Goal: Transaction & Acquisition: Purchase product/service

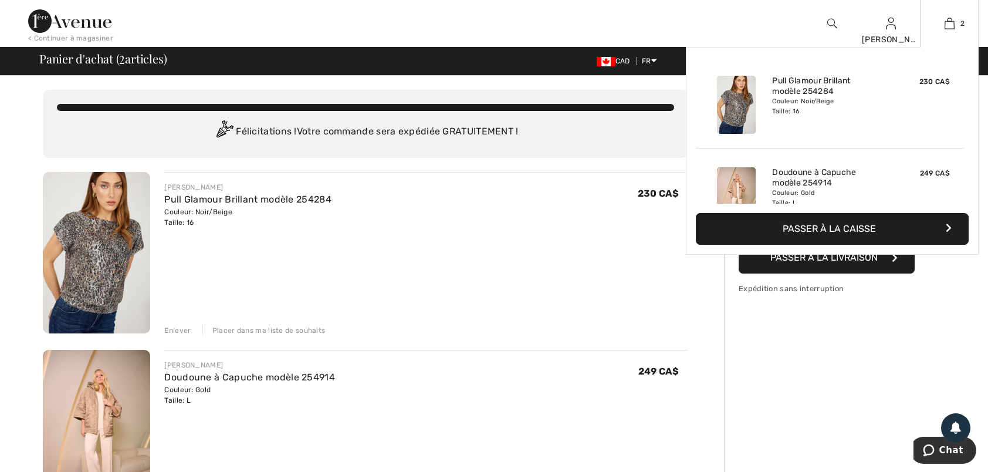
click at [846, 254] on div "Ajouté au panier Frank Lyman Pull Glamour Brillant Modèle 254284 230 CA$ Couleu…" at bounding box center [832, 151] width 293 height 208
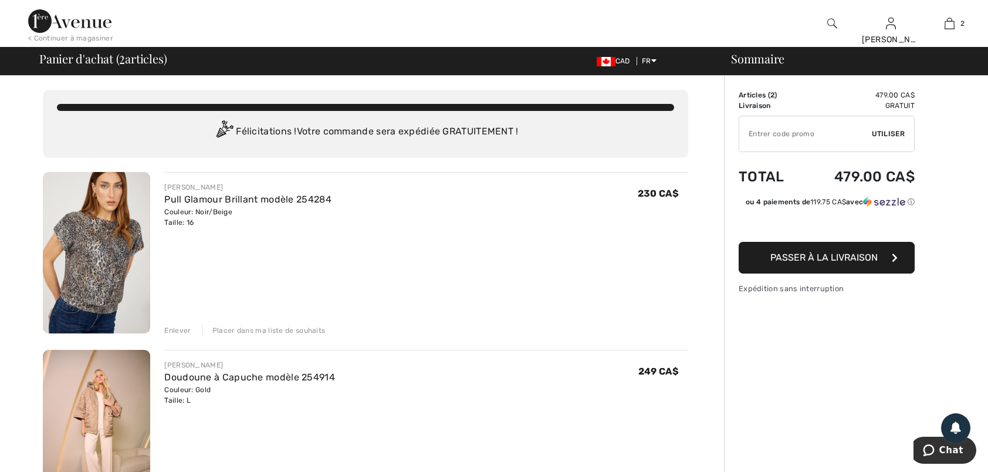
click at [807, 256] on span "Passer à la livraison" at bounding box center [823, 257] width 107 height 11
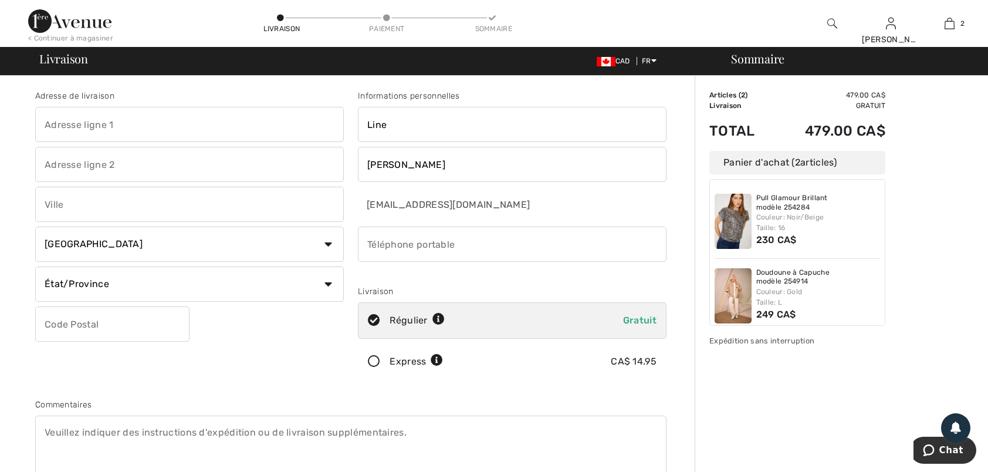
click at [378, 239] on input "phone" at bounding box center [512, 243] width 309 height 35
type input "4188942877"
type input "44 Gauvin Ouest C.P.1578"
type input "SAINT-JEAN-DE-DIEU"
select select "QC"
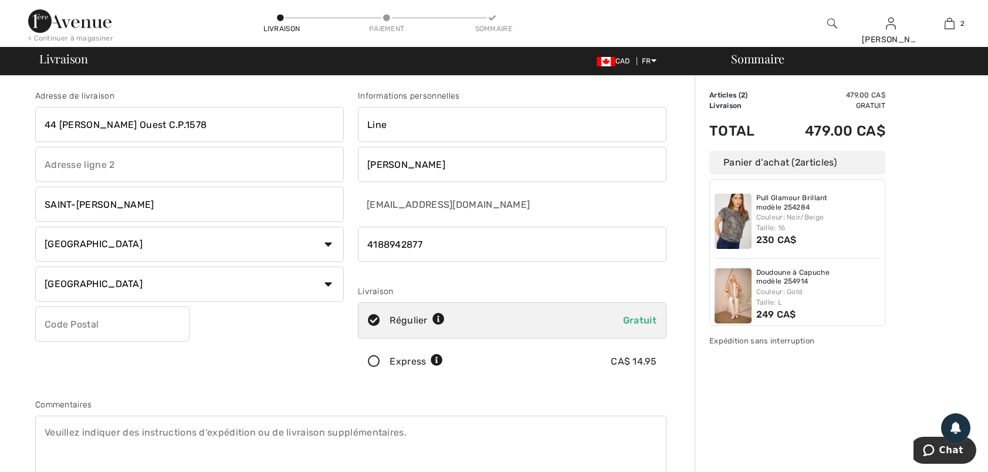
type input "G0L3M0"
click at [377, 360] on icon at bounding box center [373, 361] width 31 height 12
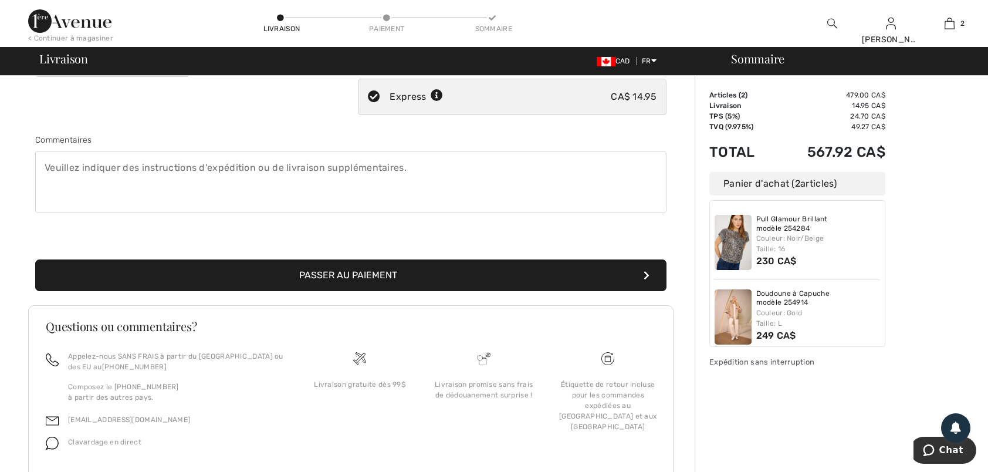
scroll to position [301, 0]
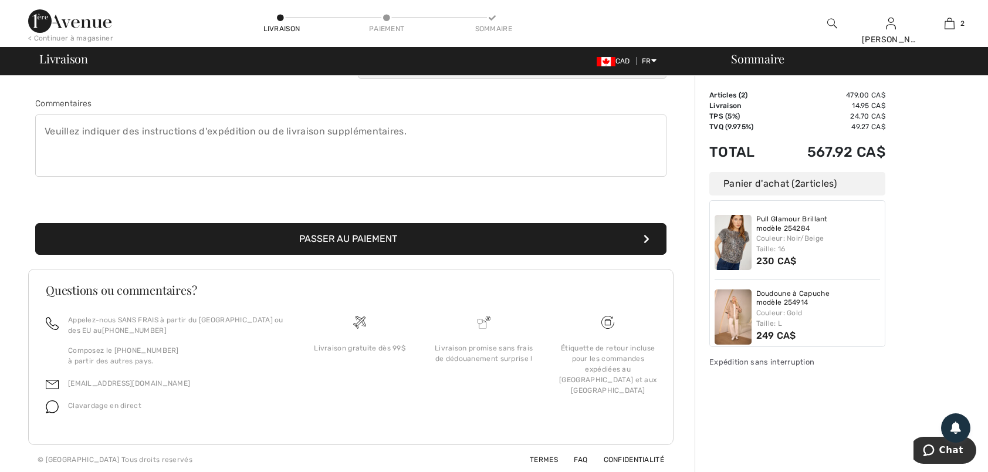
click at [360, 238] on button "Passer au paiement" at bounding box center [350, 239] width 631 height 32
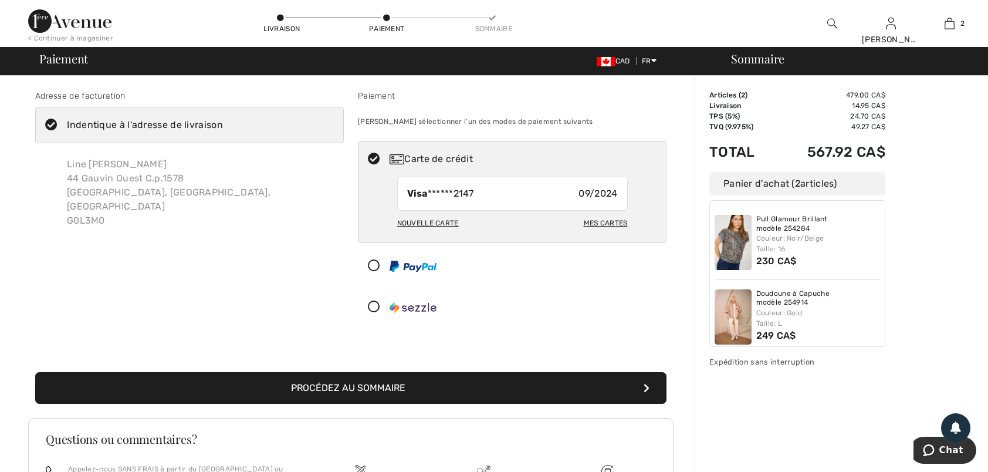
click at [613, 221] on div "Mes cartes" at bounding box center [606, 223] width 44 height 20
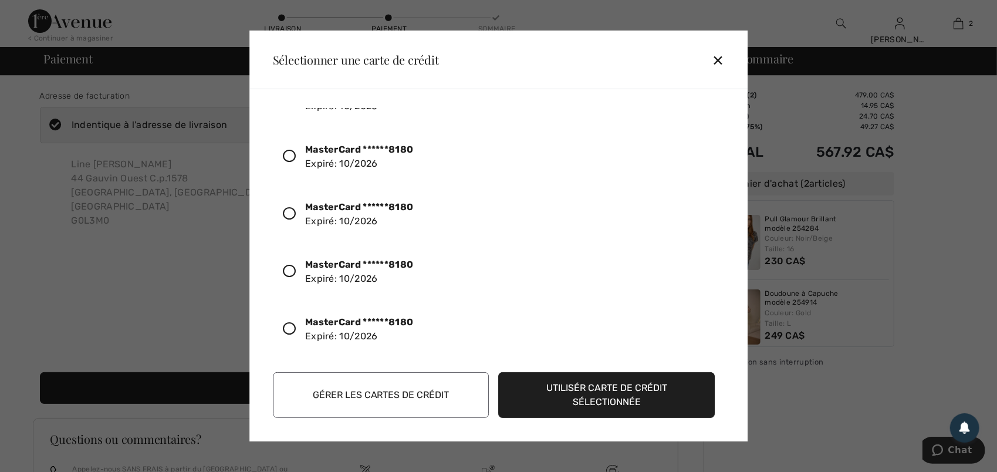
scroll to position [117, 0]
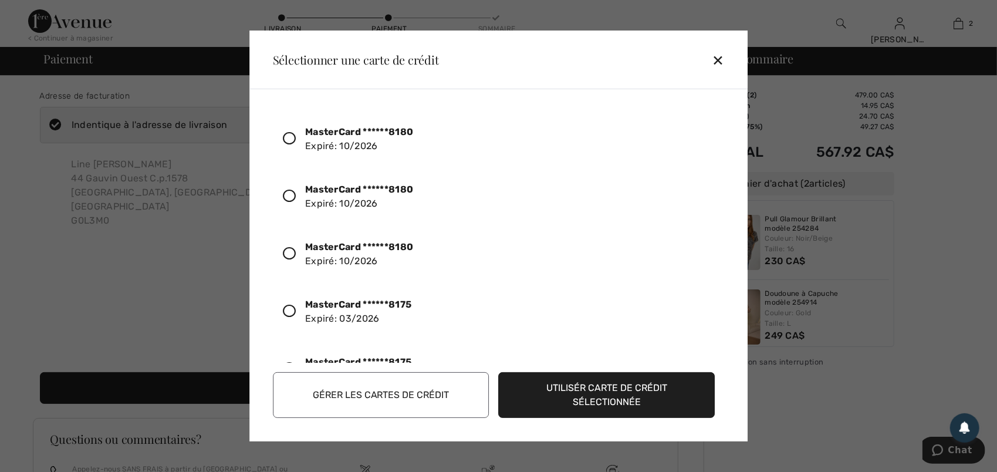
click at [619, 388] on button "Utilisér carte de crédit sélectionnée" at bounding box center [607, 395] width 216 height 46
click at [366, 395] on button "Gérer les cartes de crédit" at bounding box center [381, 395] width 216 height 46
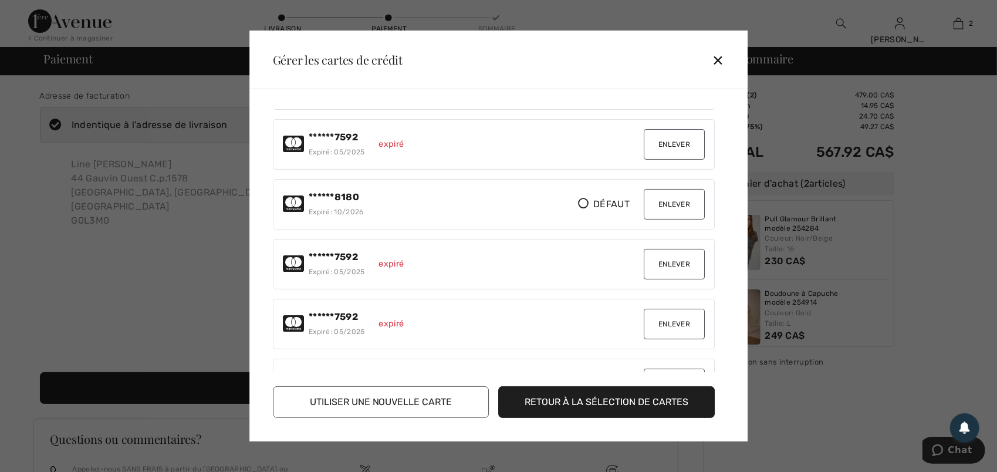
scroll to position [528, 0]
click at [663, 195] on button "Enlever" at bounding box center [674, 203] width 61 height 31
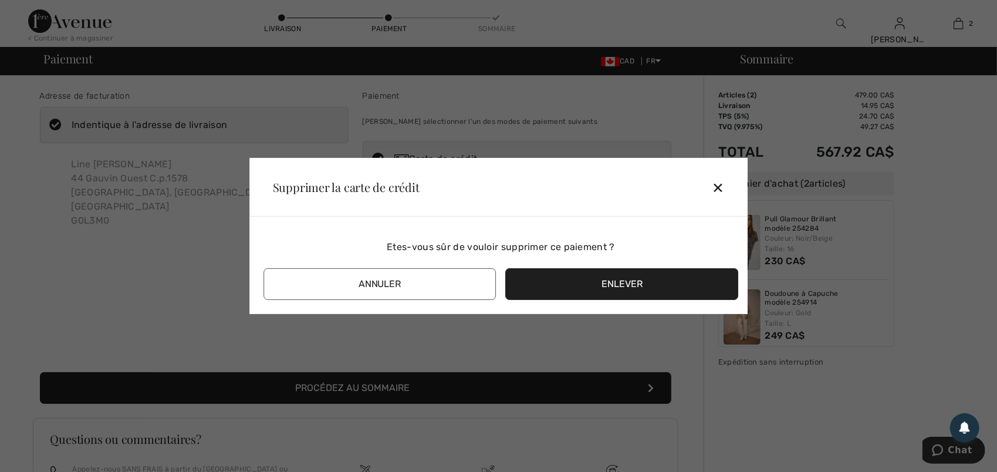
click at [611, 284] on button "Enlever" at bounding box center [622, 284] width 233 height 32
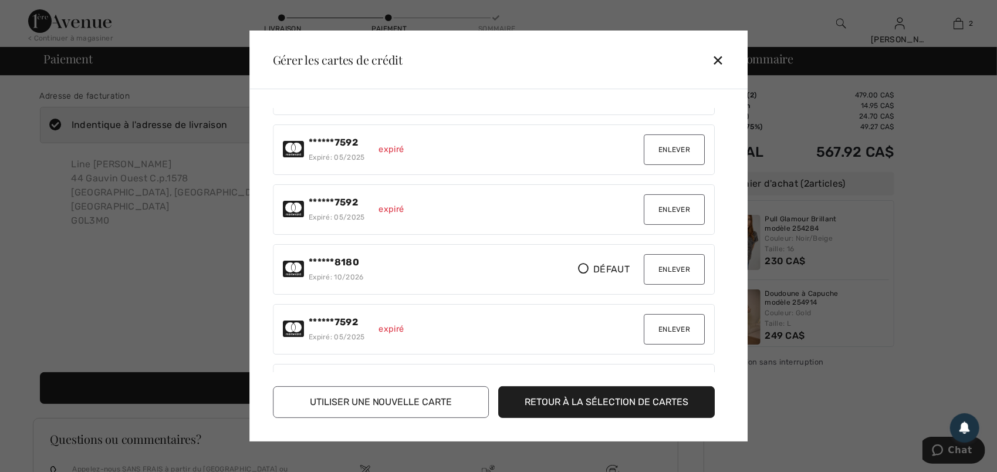
scroll to position [880, 0]
click at [672, 197] on button "Enlever" at bounding box center [674, 210] width 61 height 31
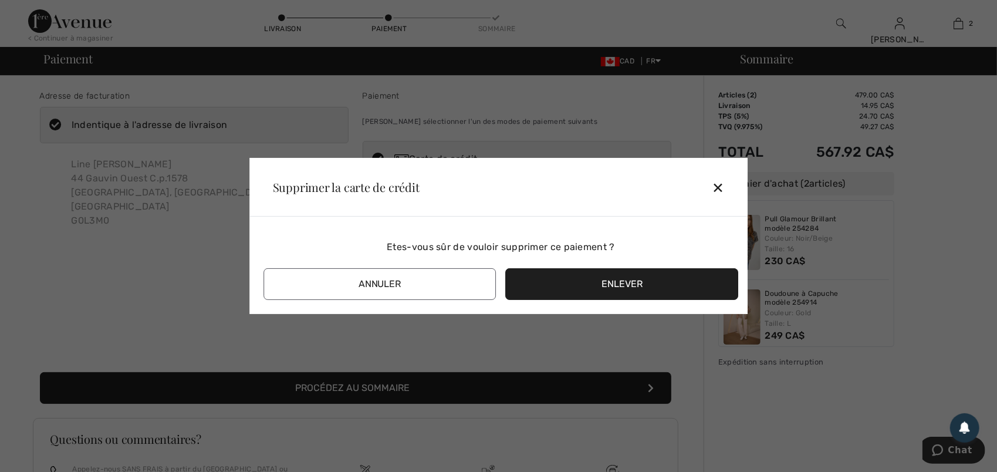
click at [609, 278] on button "Enlever" at bounding box center [622, 284] width 233 height 32
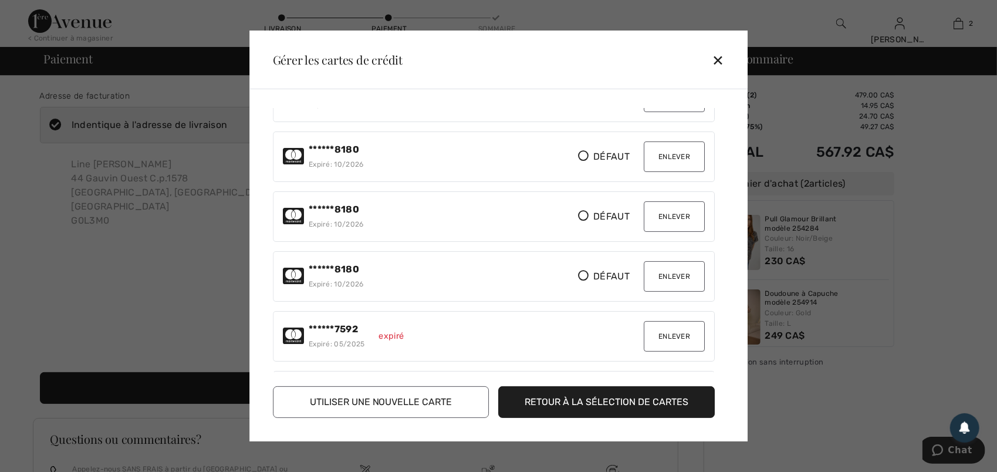
scroll to position [997, 0]
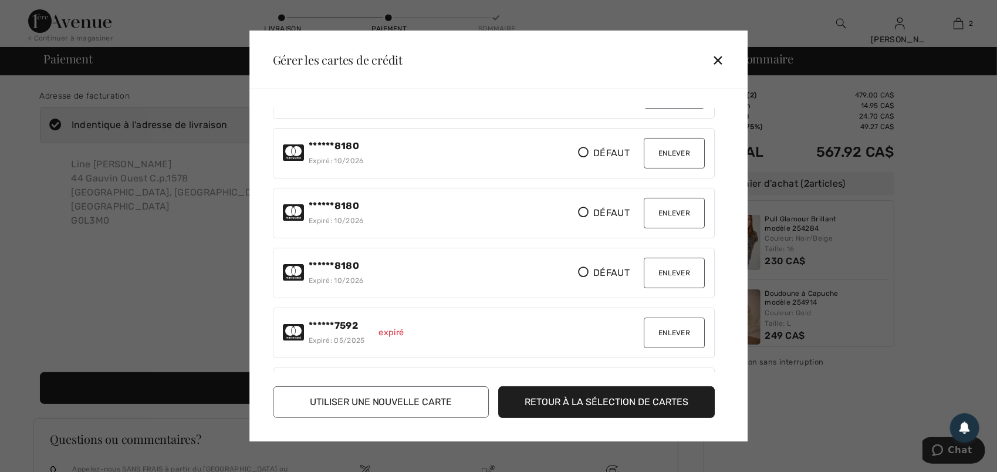
click at [679, 138] on button "Enlever" at bounding box center [674, 153] width 61 height 31
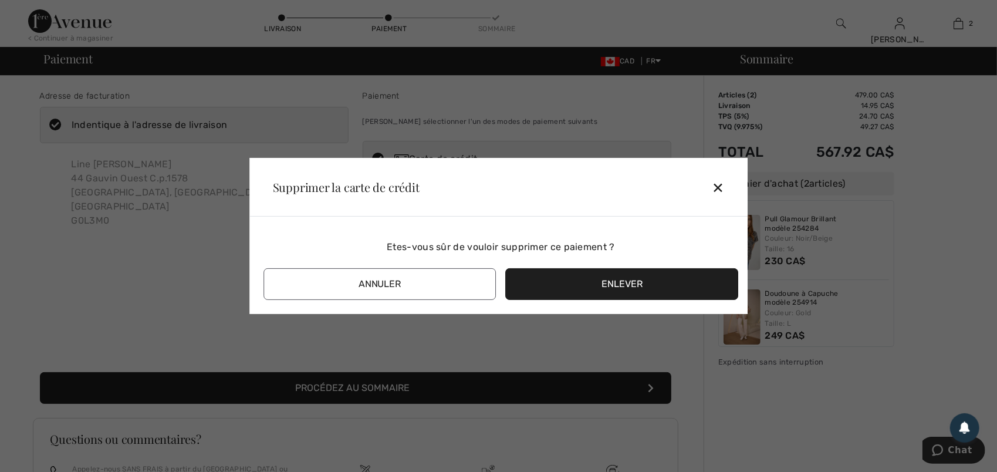
click at [630, 285] on button "Enlever" at bounding box center [622, 284] width 233 height 32
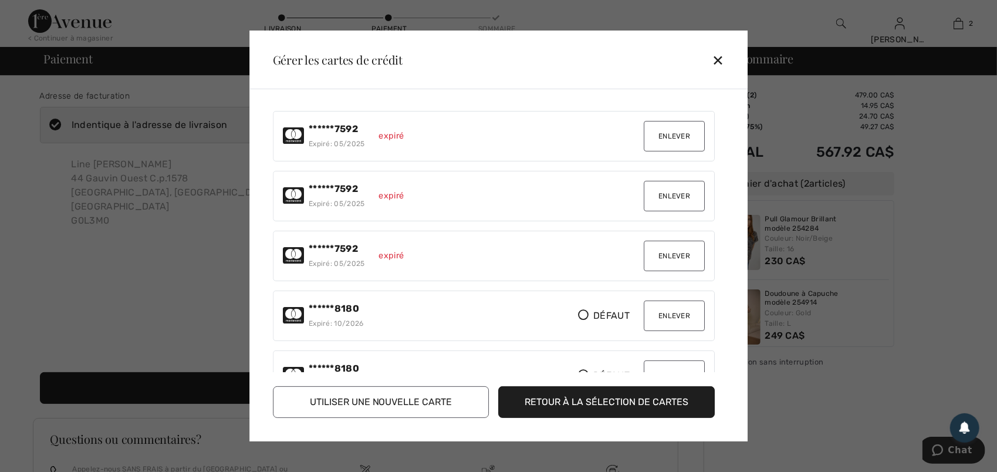
scroll to position [939, 0]
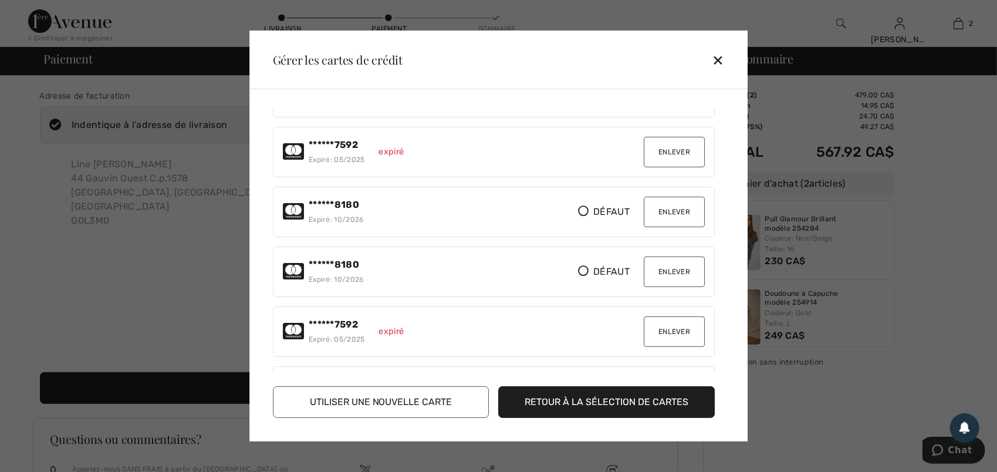
click at [668, 260] on button "Enlever" at bounding box center [674, 271] width 61 height 31
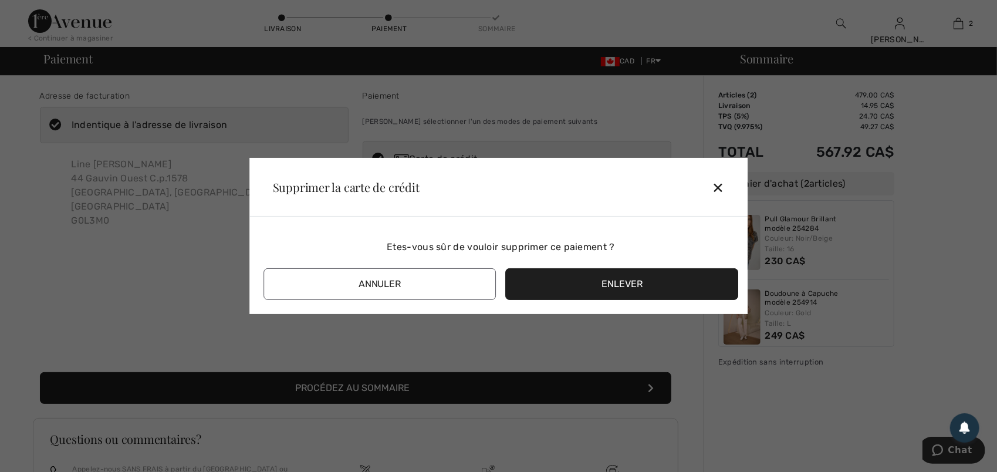
click at [609, 283] on button "Enlever" at bounding box center [622, 284] width 233 height 32
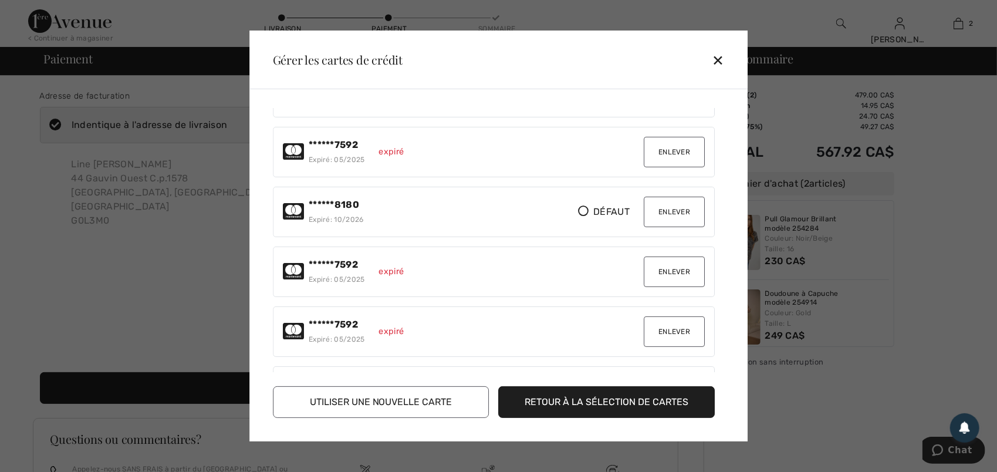
click at [670, 197] on button "Enlever" at bounding box center [674, 212] width 61 height 31
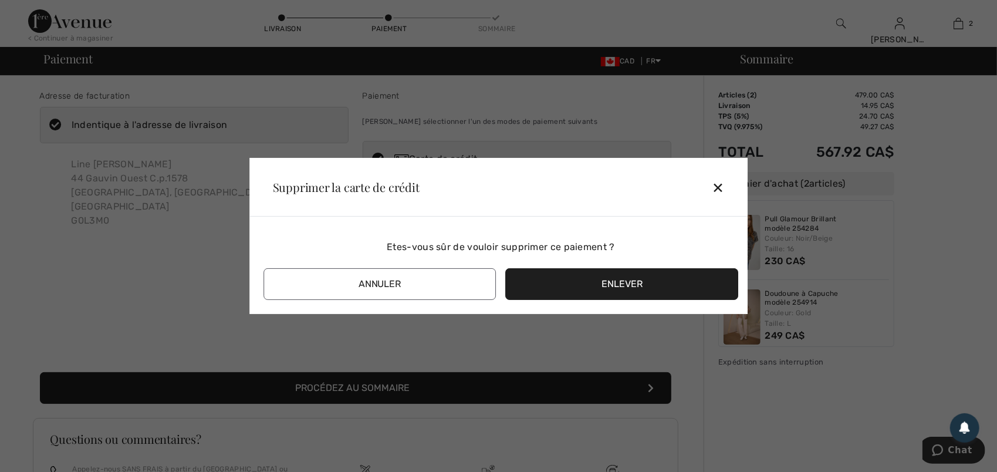
click at [609, 283] on button "Enlever" at bounding box center [622, 284] width 233 height 32
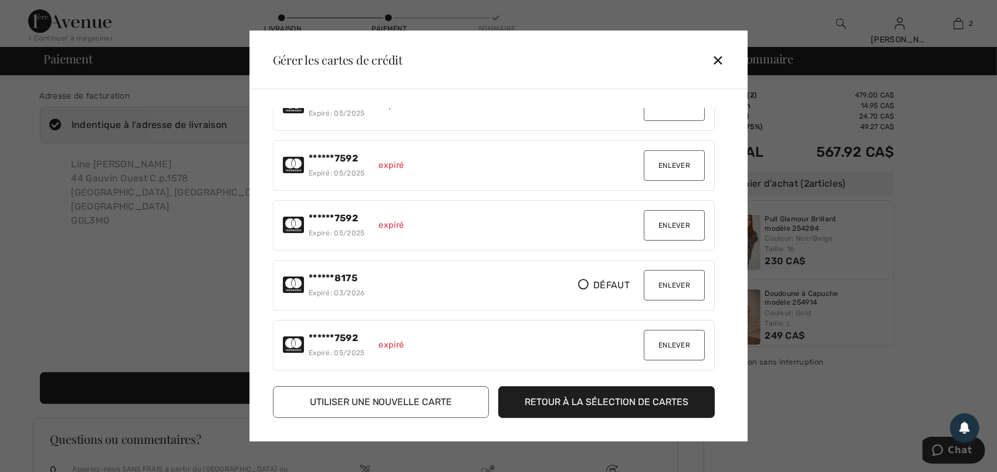
scroll to position [1173, 0]
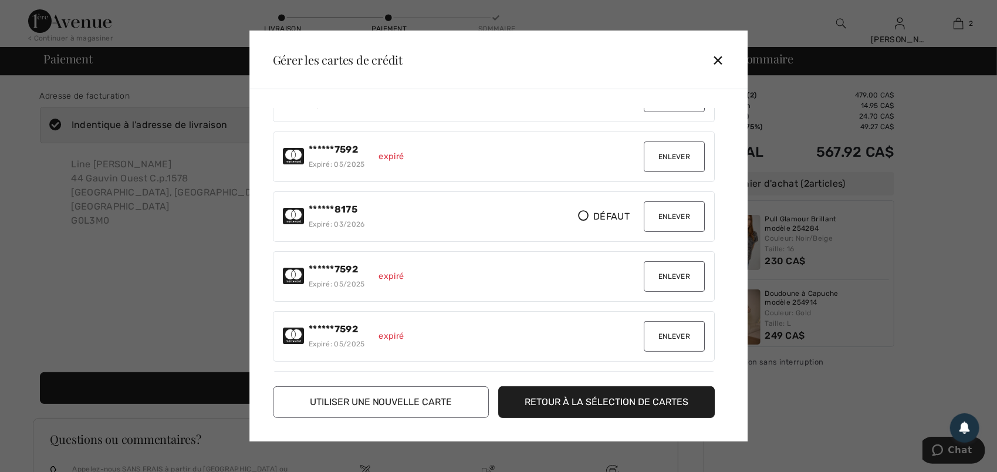
click at [674, 201] on button "Enlever" at bounding box center [674, 216] width 61 height 31
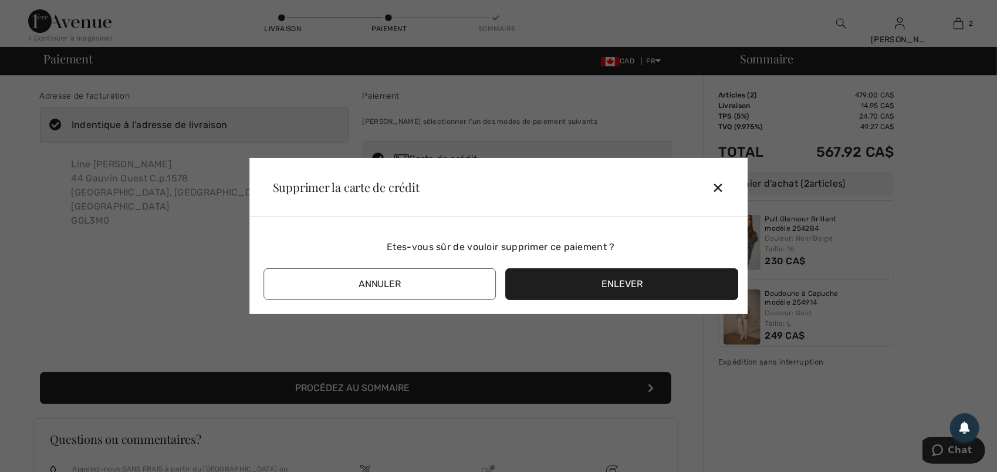
click at [619, 280] on button "Enlever" at bounding box center [622, 284] width 233 height 32
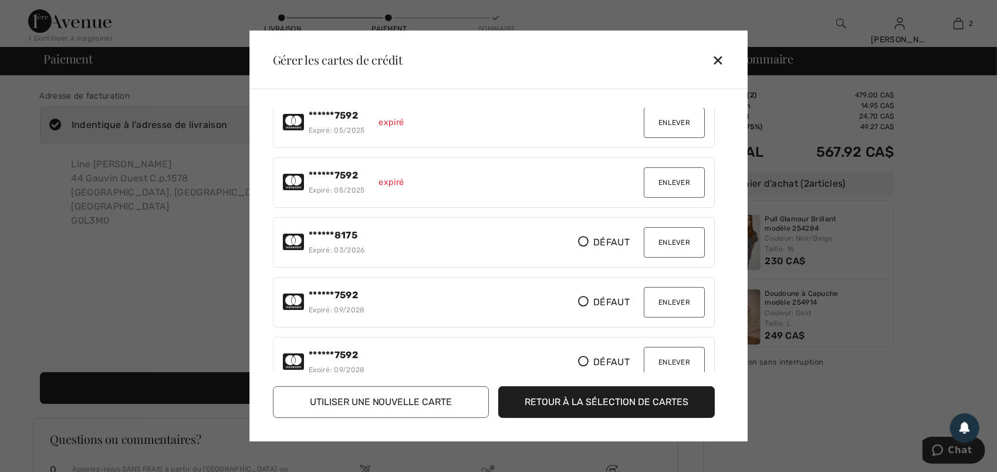
scroll to position [1642, 0]
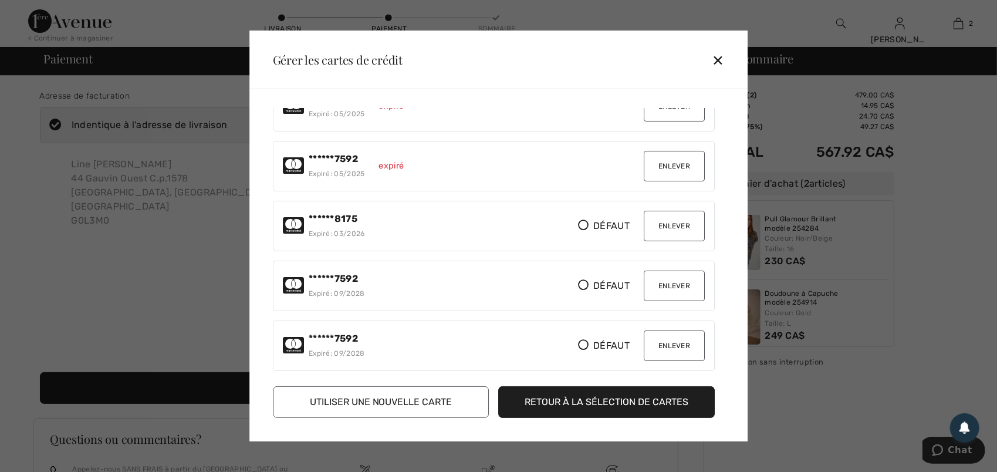
click at [663, 211] on button "Enlever" at bounding box center [674, 226] width 61 height 31
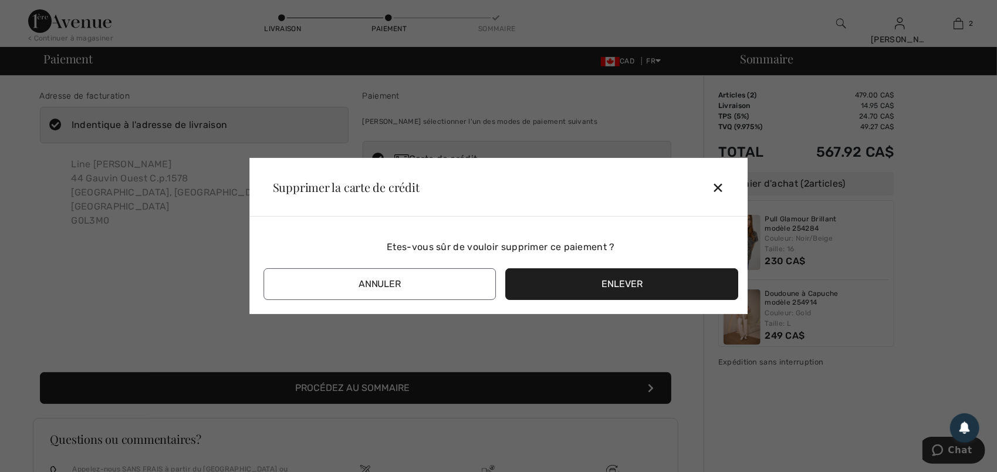
click at [619, 285] on button "Enlever" at bounding box center [622, 284] width 233 height 32
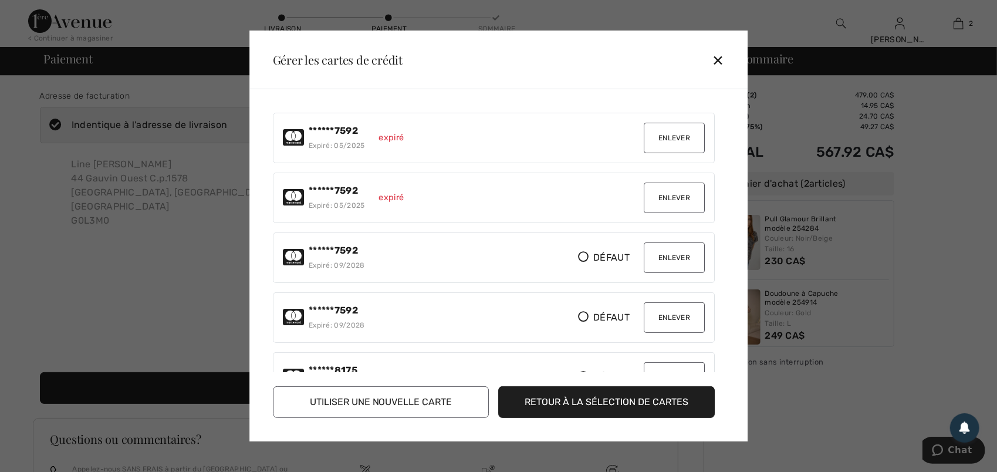
scroll to position [1625, 0]
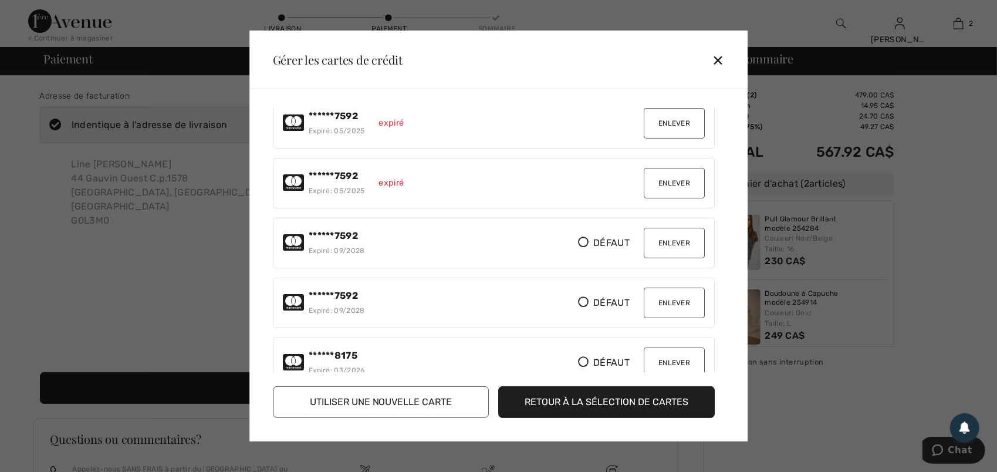
click at [669, 228] on button "Enlever" at bounding box center [674, 243] width 61 height 31
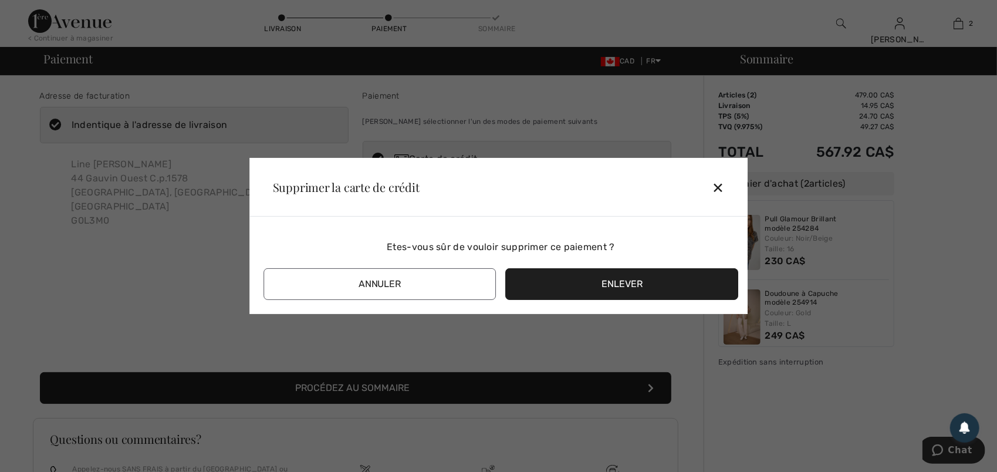
click at [621, 284] on button "Enlever" at bounding box center [622, 284] width 233 height 32
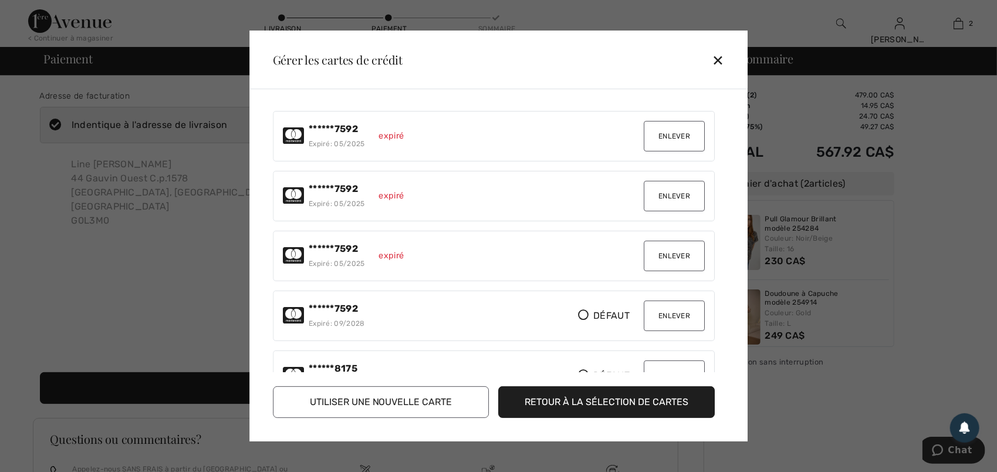
scroll to position [1566, 0]
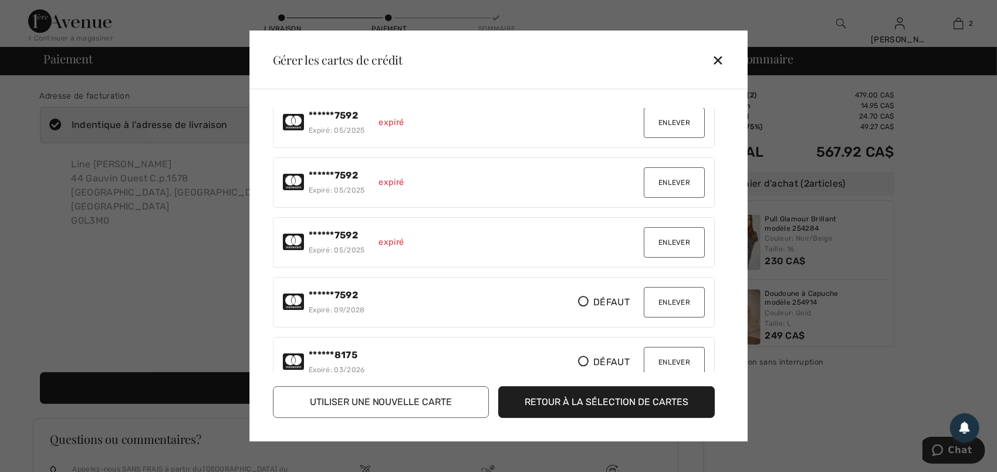
click at [670, 287] on button "Enlever" at bounding box center [674, 302] width 61 height 31
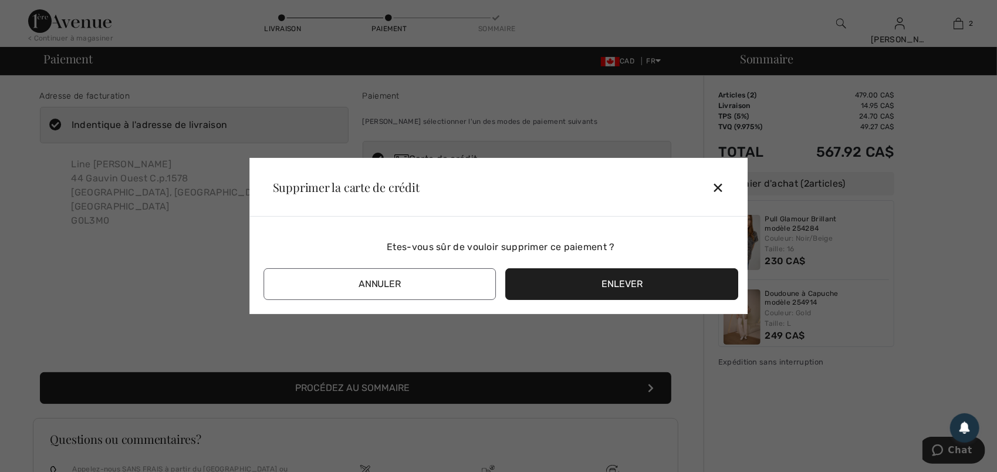
click at [609, 276] on button "Enlever" at bounding box center [622, 284] width 233 height 32
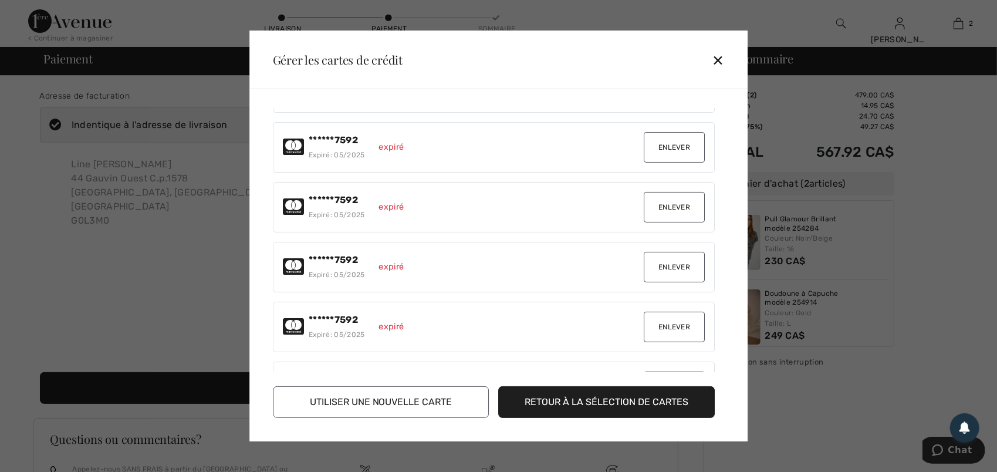
scroll to position [1508, 0]
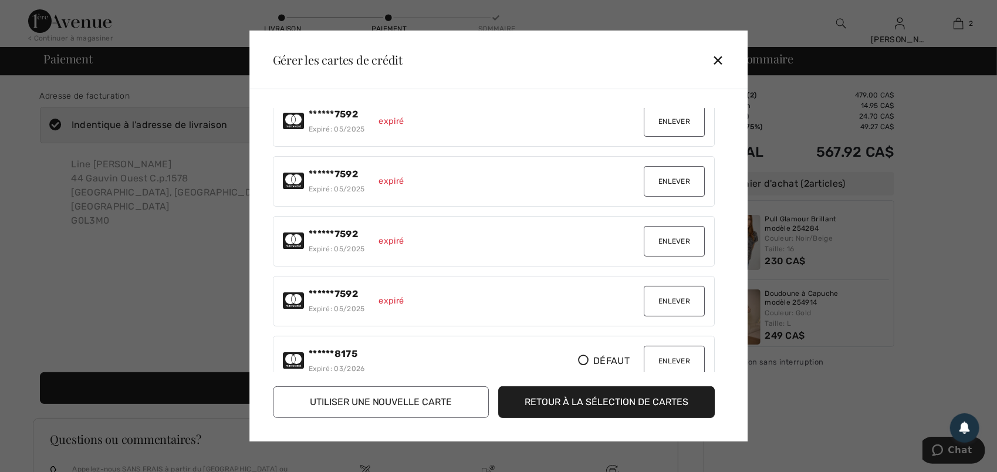
click at [673, 346] on button "Enlever" at bounding box center [674, 361] width 61 height 31
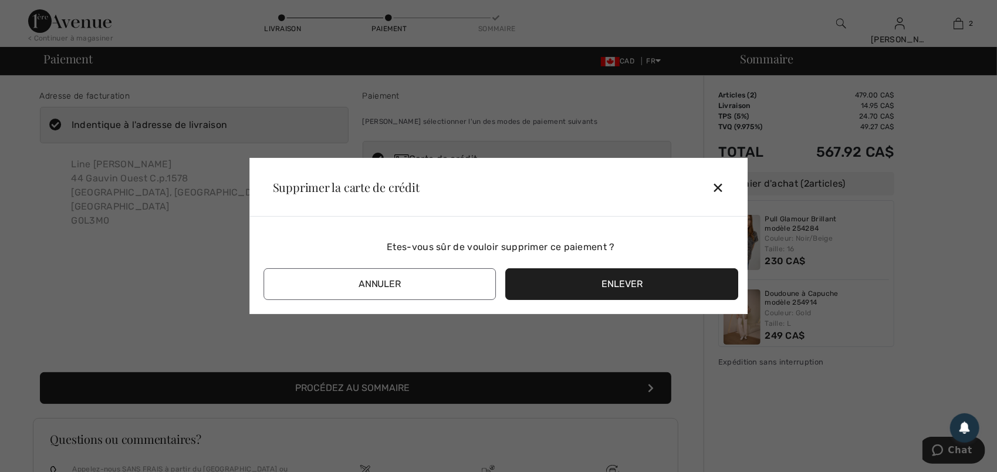
click at [618, 282] on button "Enlever" at bounding box center [622, 284] width 233 height 32
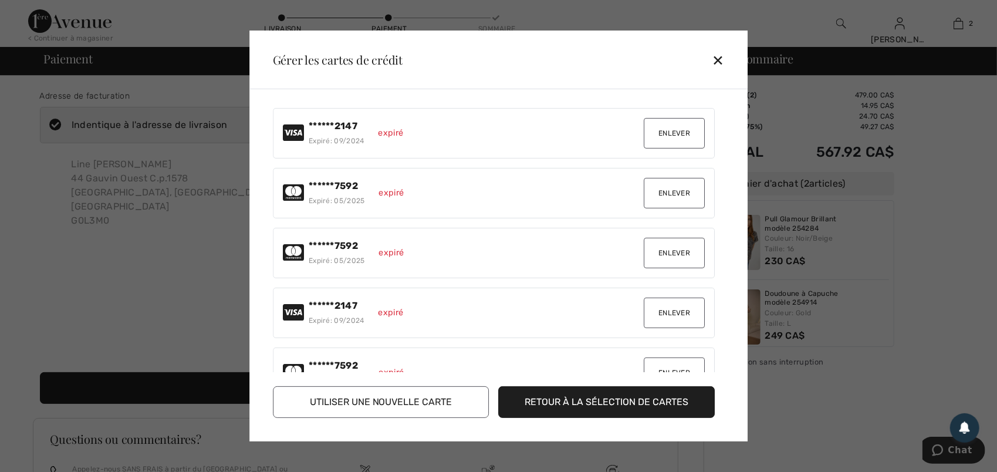
click at [628, 395] on button "Retour à la sélection de cartes" at bounding box center [607, 402] width 216 height 32
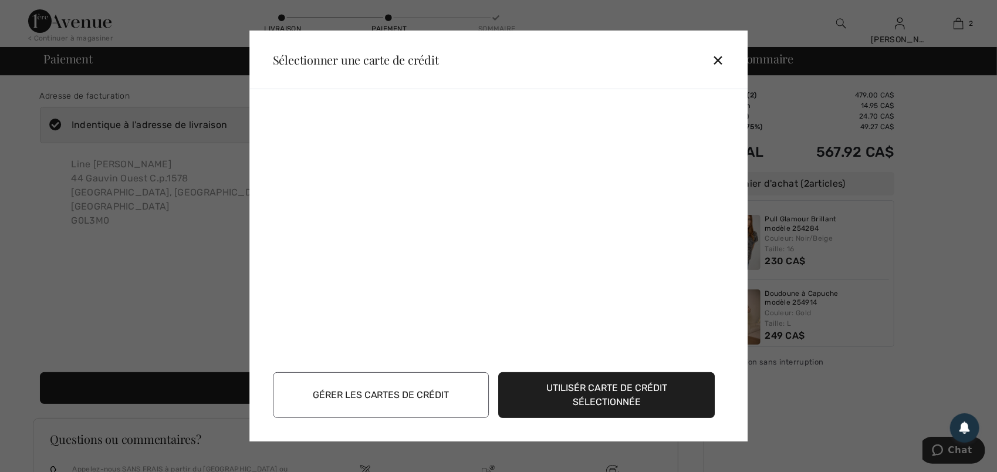
click at [714, 57] on div "✕" at bounding box center [723, 60] width 22 height 25
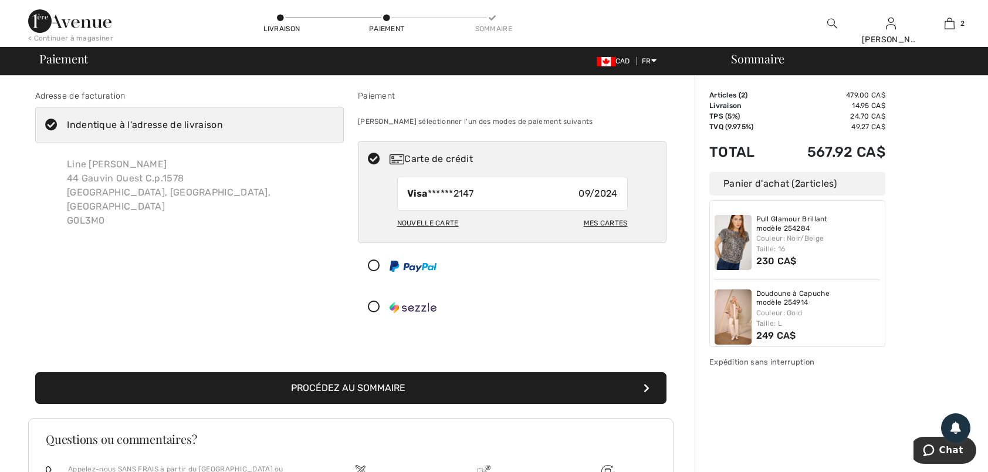
click at [602, 221] on div "Mes cartes" at bounding box center [606, 223] width 44 height 20
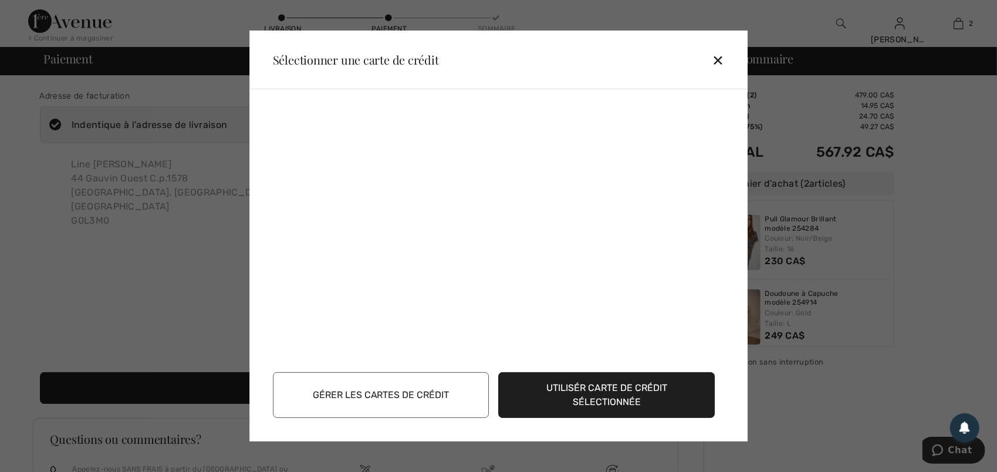
click at [383, 395] on button "Gérer les cartes de crédit" at bounding box center [381, 395] width 216 height 46
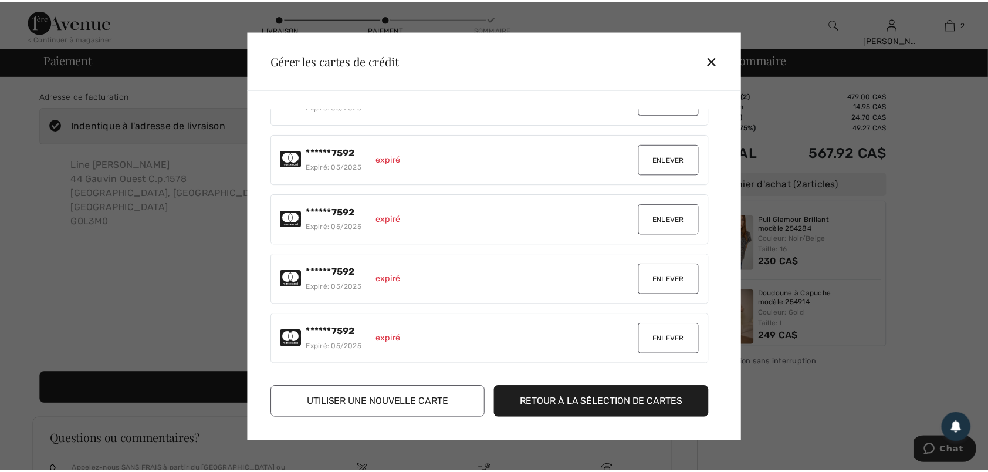
scroll to position [1448, 0]
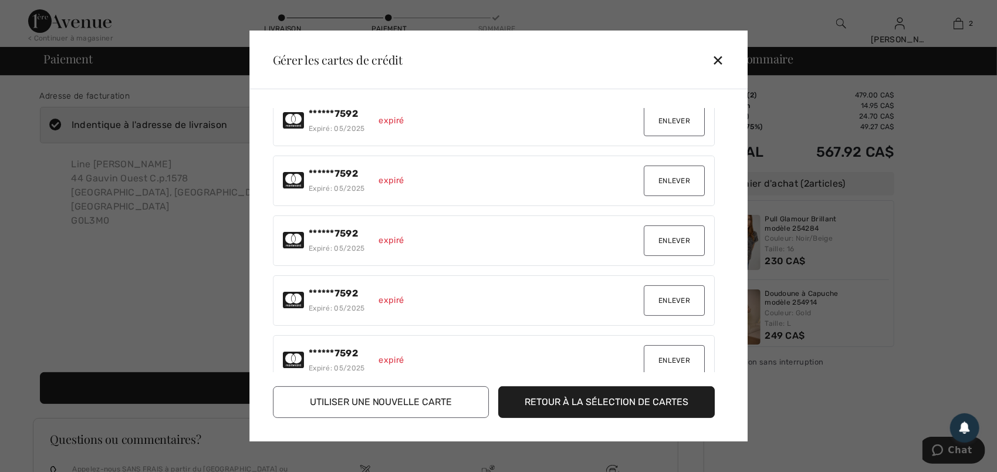
click at [719, 57] on div "✕" at bounding box center [723, 60] width 22 height 25
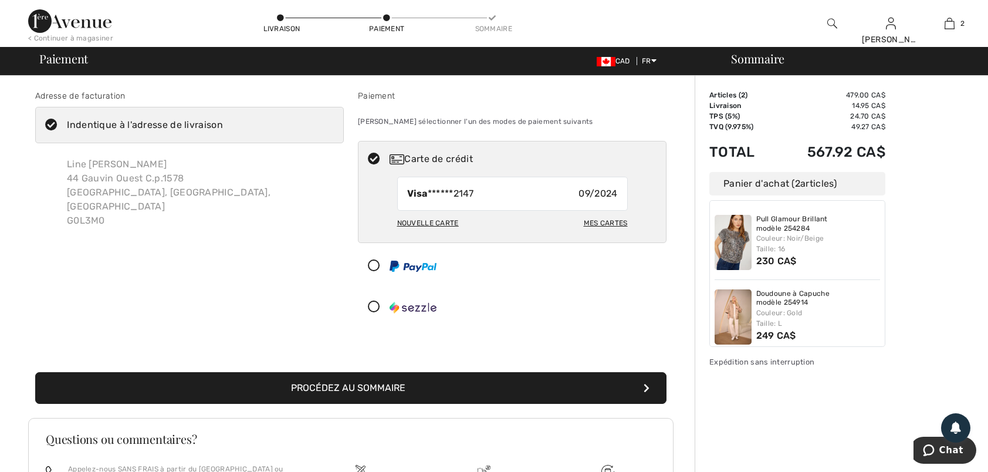
click at [436, 221] on div "Nouvelle carte" at bounding box center [428, 223] width 62 height 20
radio input "true"
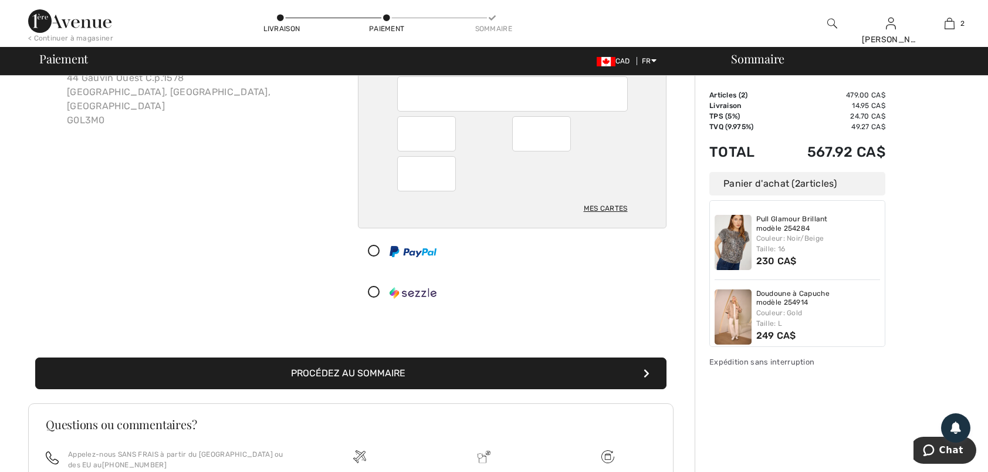
scroll to position [117, 0]
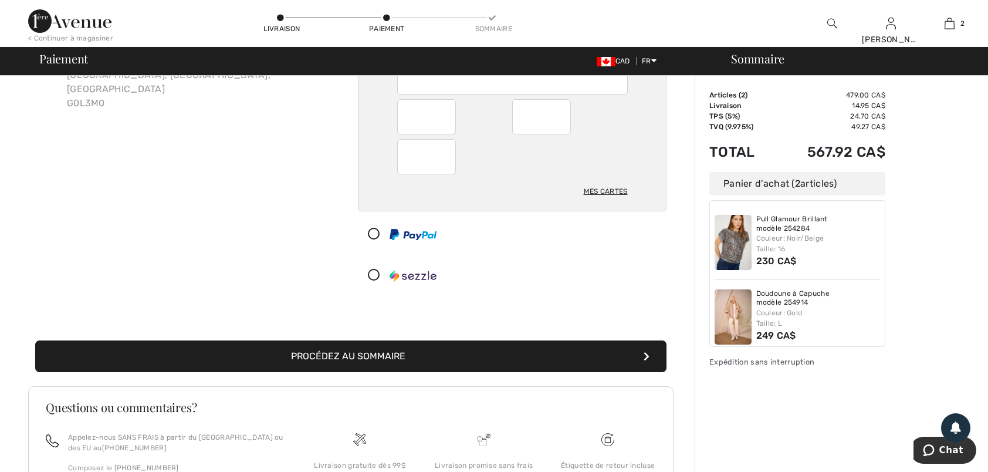
click at [375, 353] on button "Procédez au sommaire" at bounding box center [350, 356] width 631 height 32
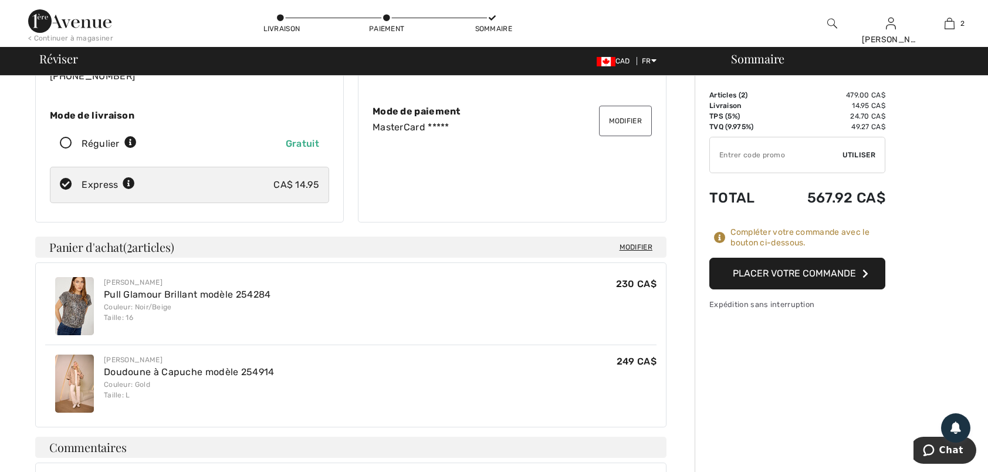
scroll to position [176, 0]
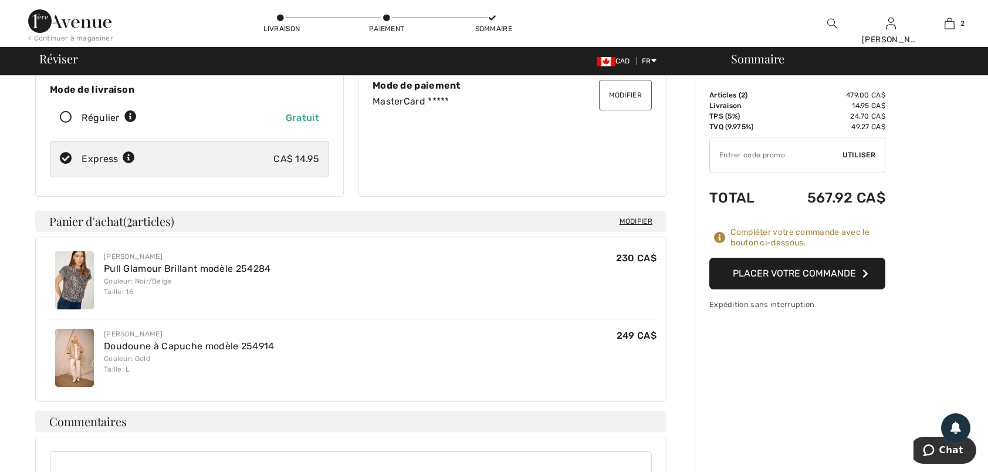
click at [788, 271] on button "Placer votre commande" at bounding box center [797, 274] width 176 height 32
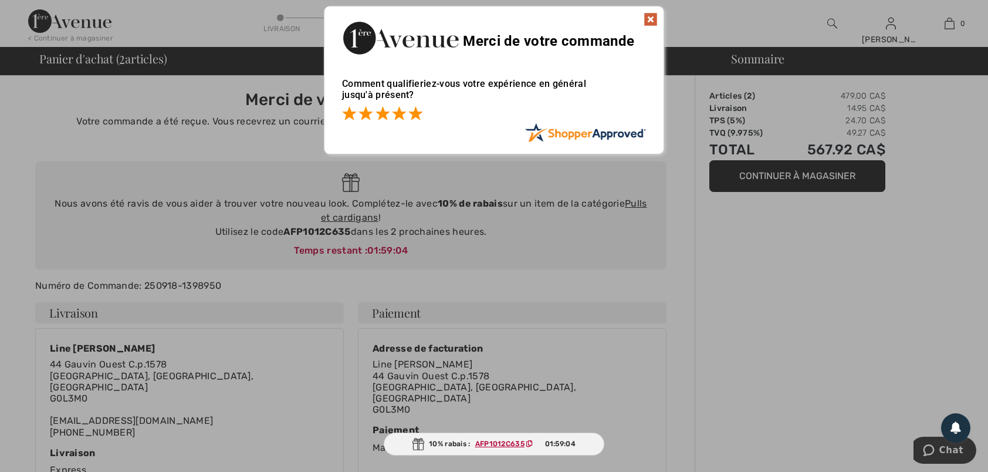
click at [416, 116] on span at bounding box center [415, 113] width 14 height 14
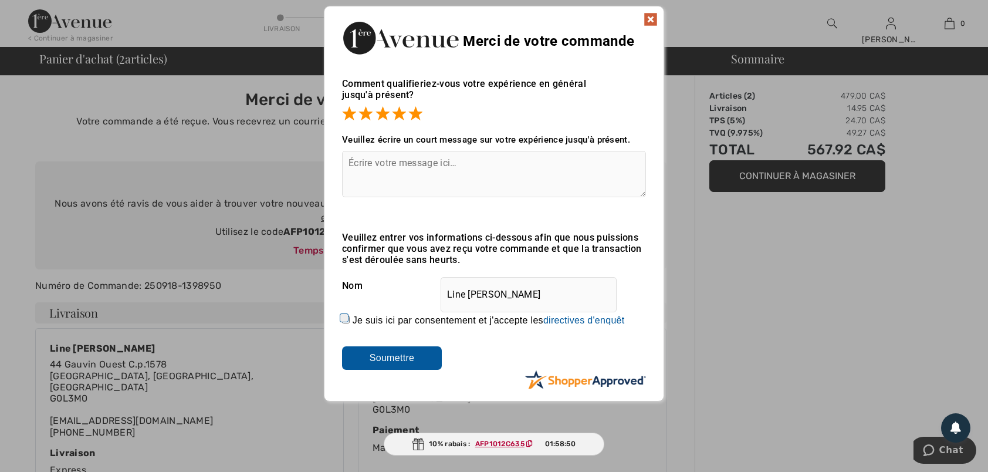
click at [651, 15] on img at bounding box center [651, 19] width 14 height 14
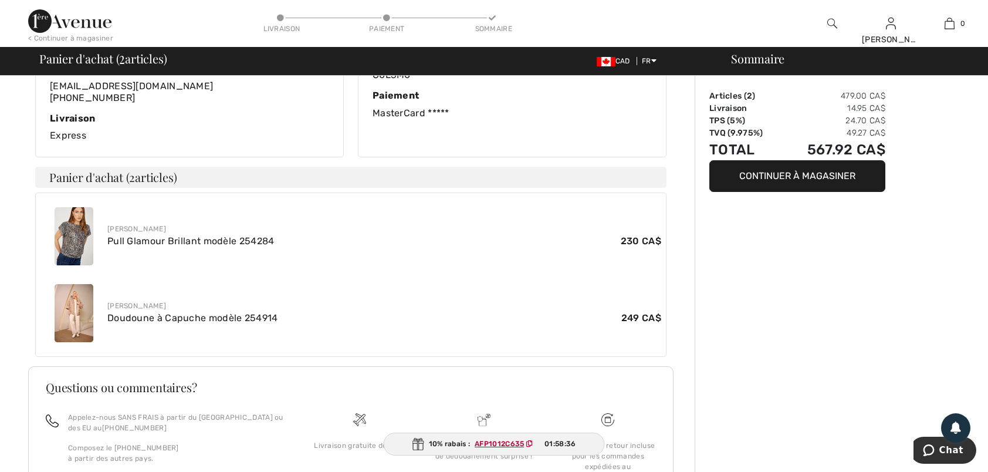
scroll to position [352, 0]
